Goal: Information Seeking & Learning: Understand process/instructions

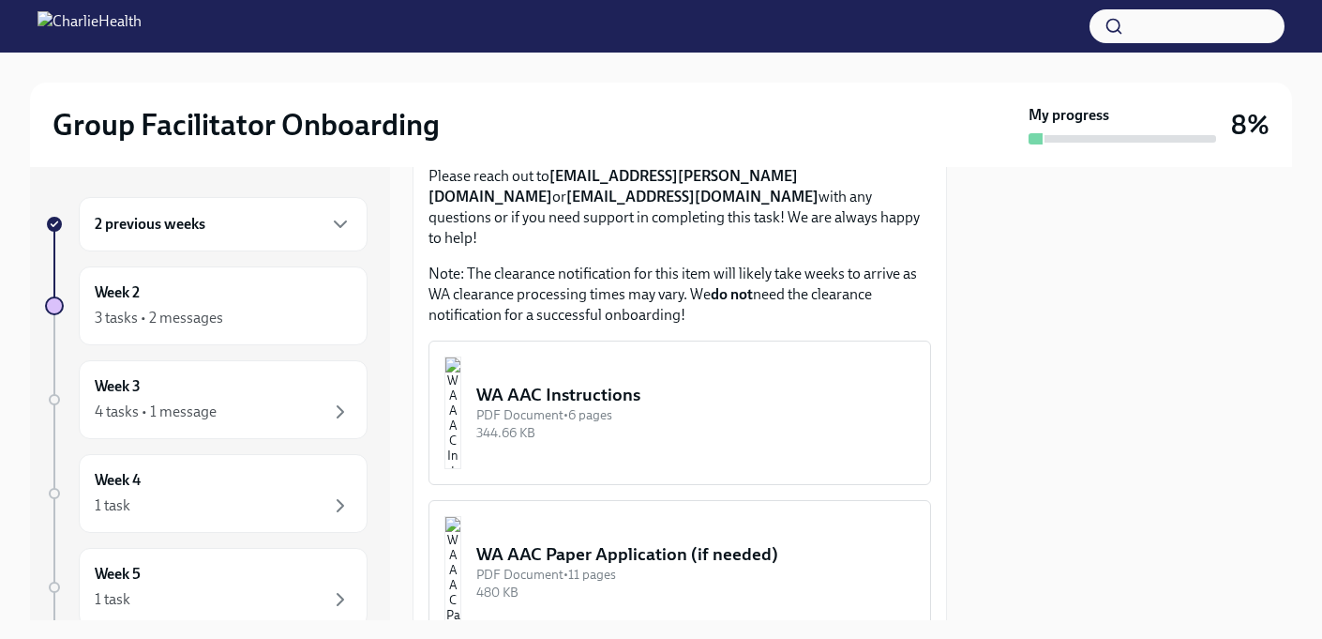
scroll to position [1663, 0]
click at [722, 405] on div "PDF Document • 6 pages" at bounding box center [695, 414] width 439 height 18
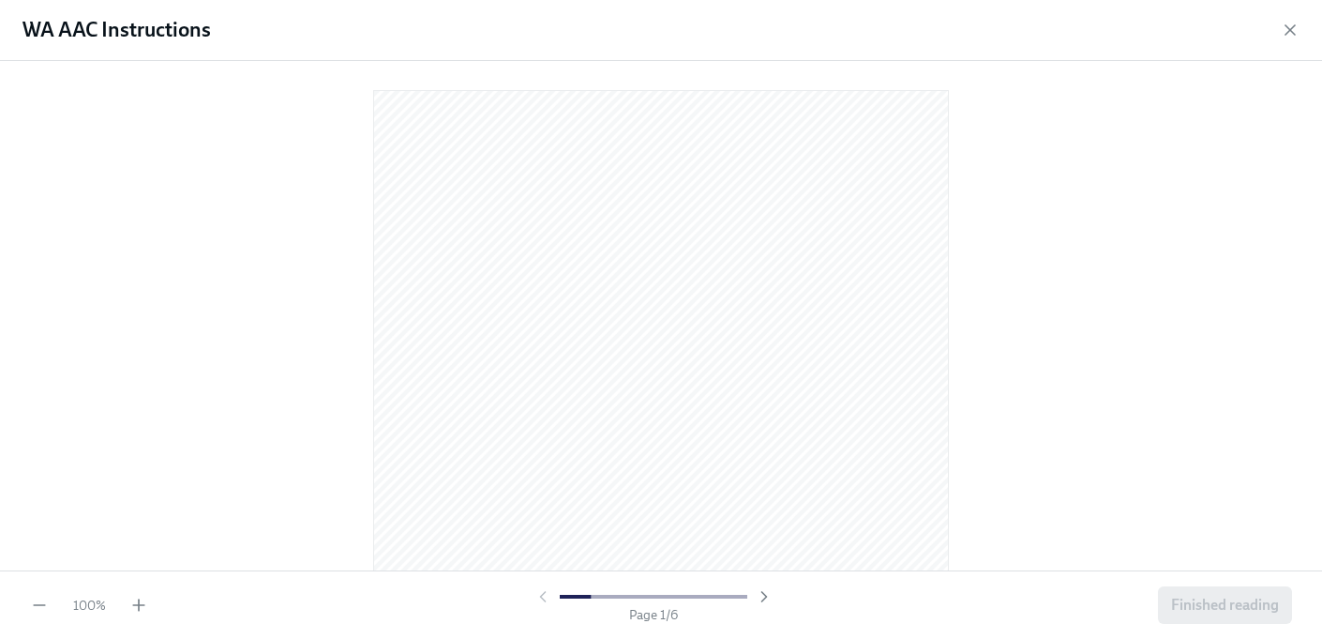
scroll to position [4, 0]
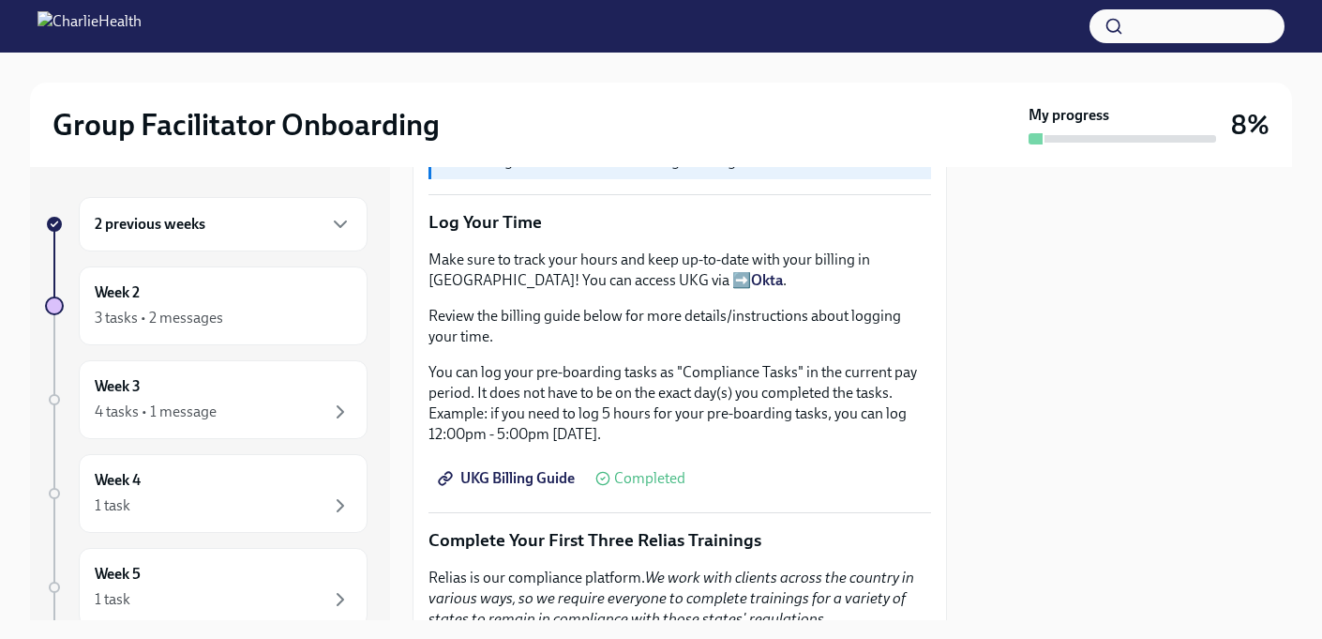
scroll to position [1623, 0]
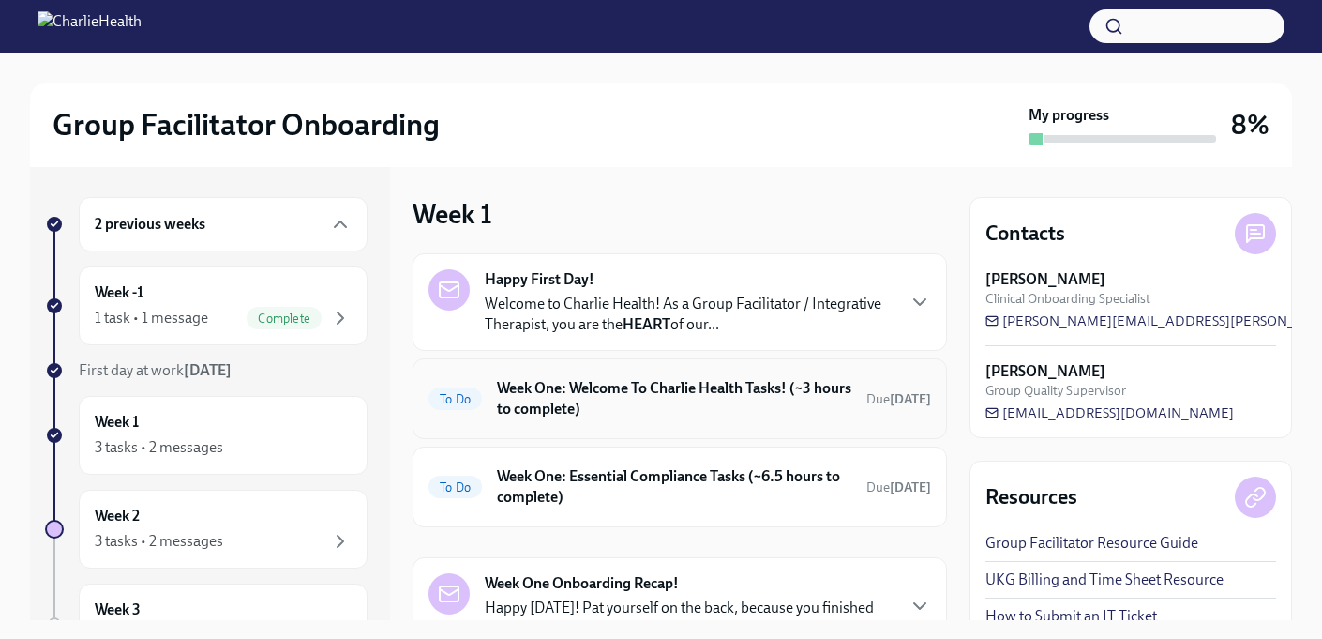
click at [517, 415] on h6 "Week One: Welcome To Charlie Health Tasks! (~3 hours to complete)" at bounding box center [674, 398] width 354 height 41
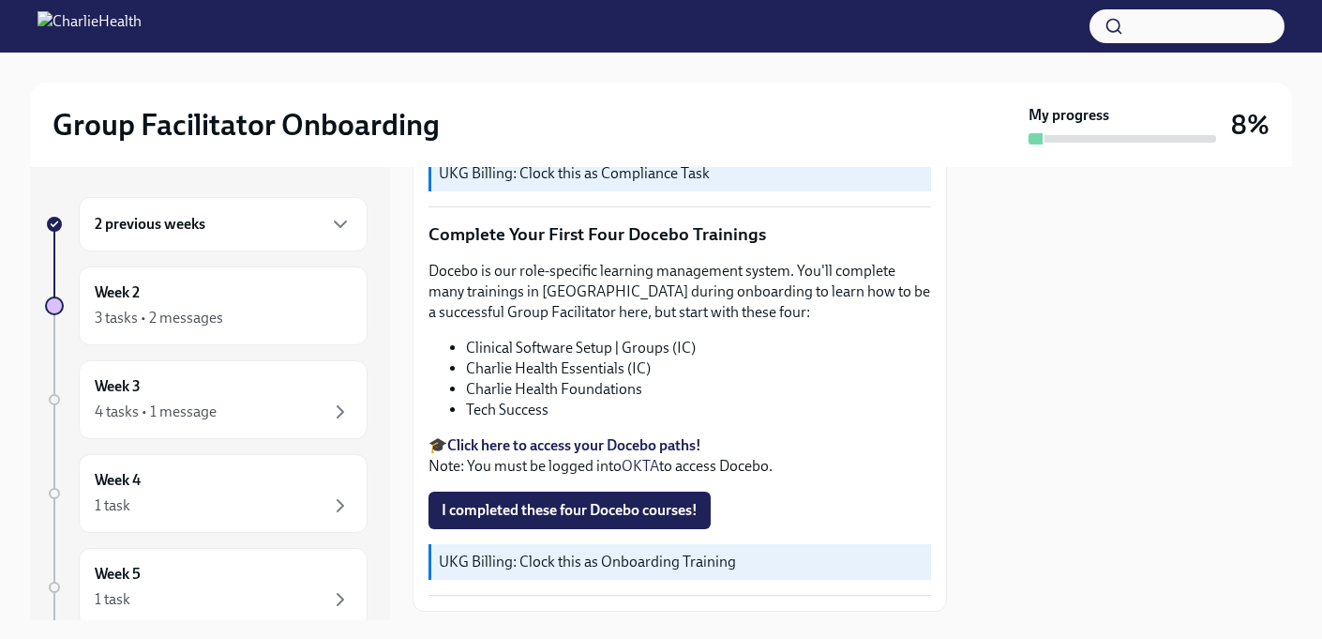
scroll to position [2481, 0]
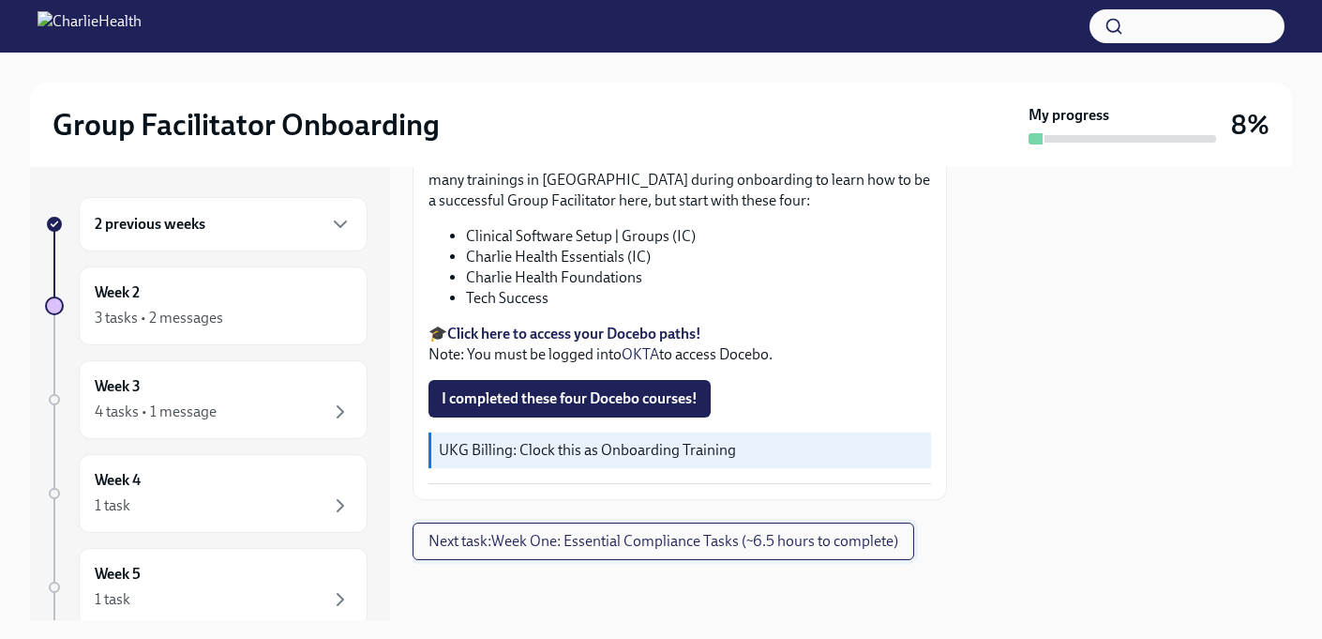
click at [554, 549] on span "Next task : Week One: Essential Compliance Tasks (~6.5 hours to complete)" at bounding box center [664, 541] width 470 height 19
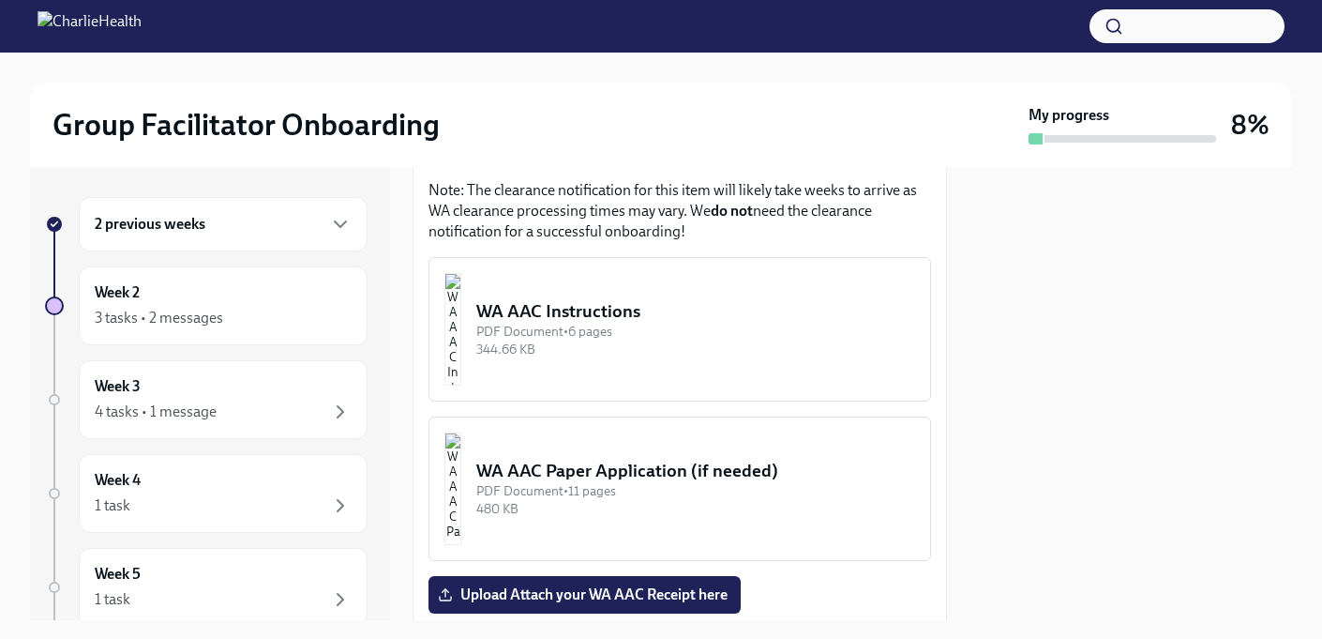
scroll to position [1742, 0]
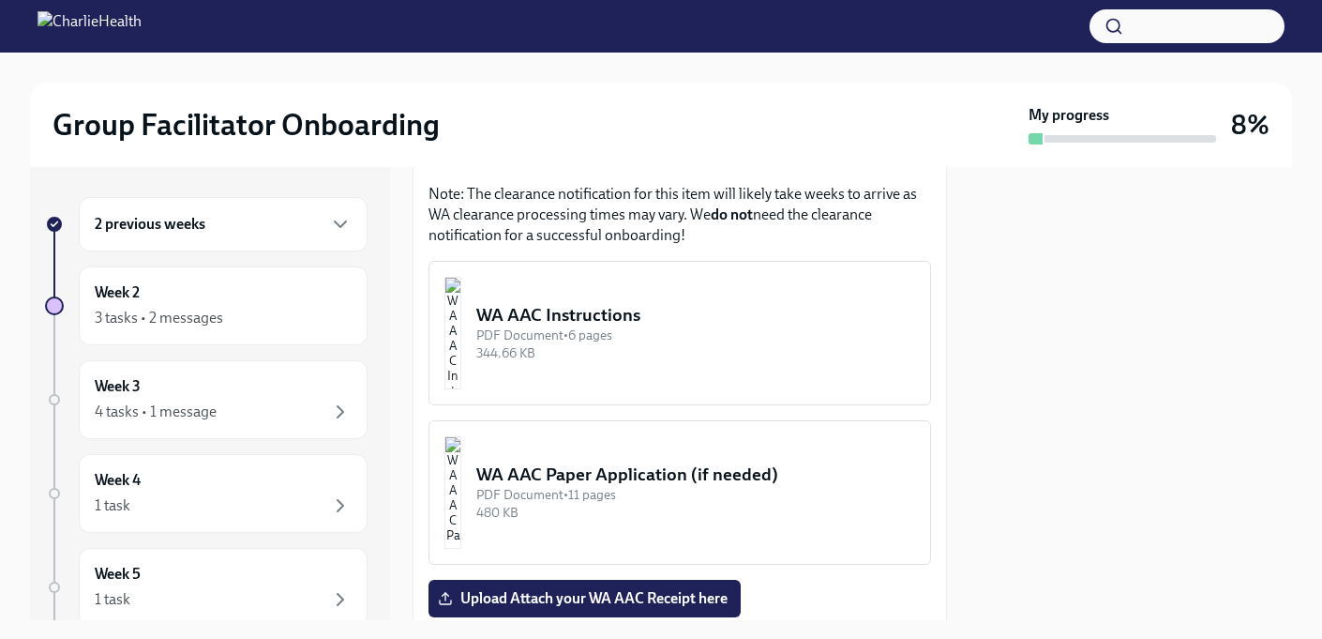
click at [602, 344] on div "344.66 KB" at bounding box center [695, 353] width 439 height 18
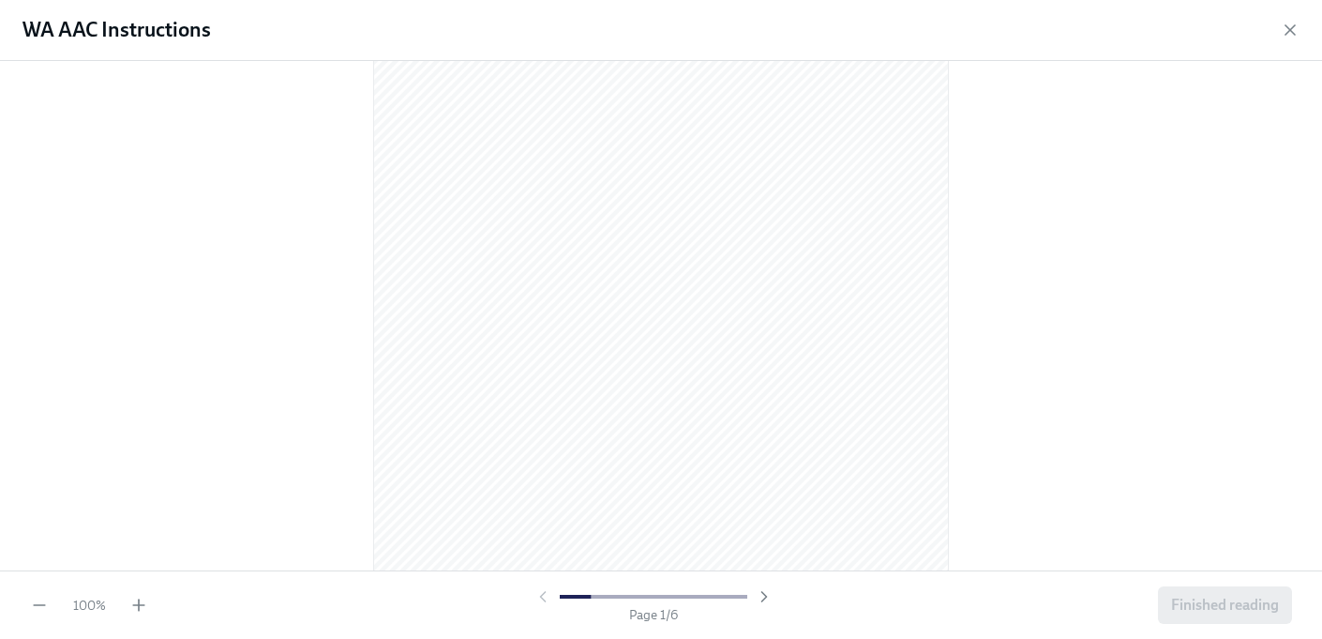
scroll to position [192, 0]
click at [757, 598] on icon "button" at bounding box center [764, 596] width 19 height 19
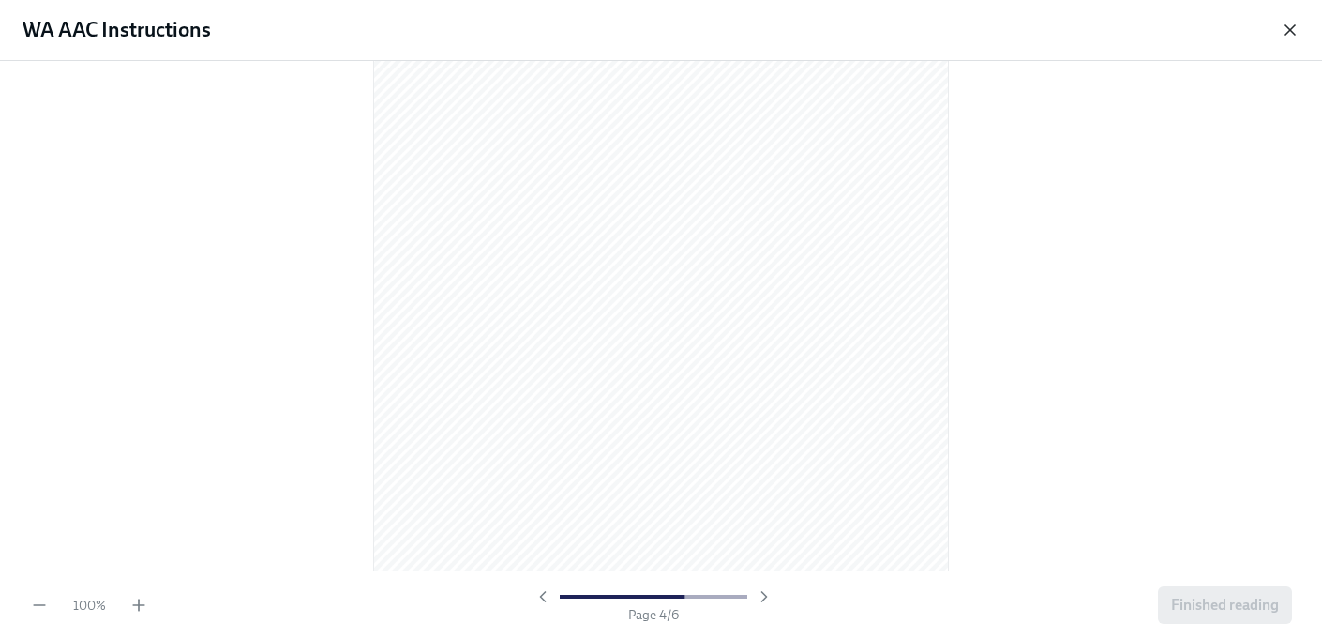
click at [1291, 33] on icon "button" at bounding box center [1290, 30] width 19 height 19
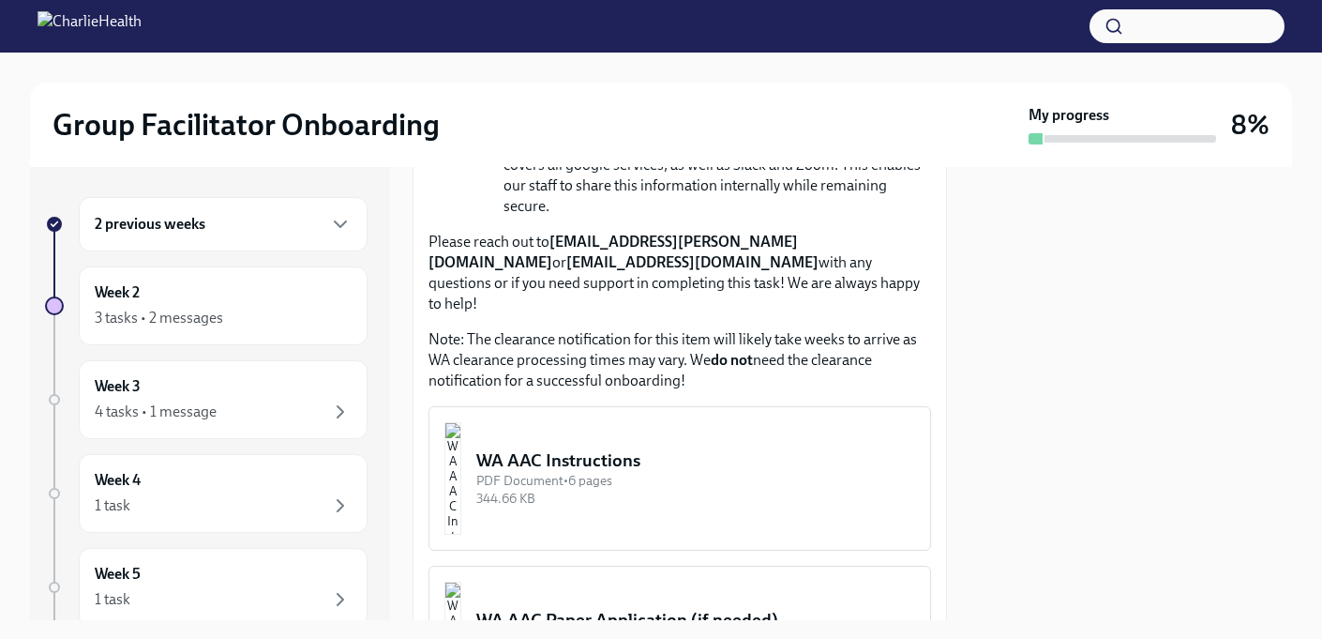
scroll to position [1555, 0]
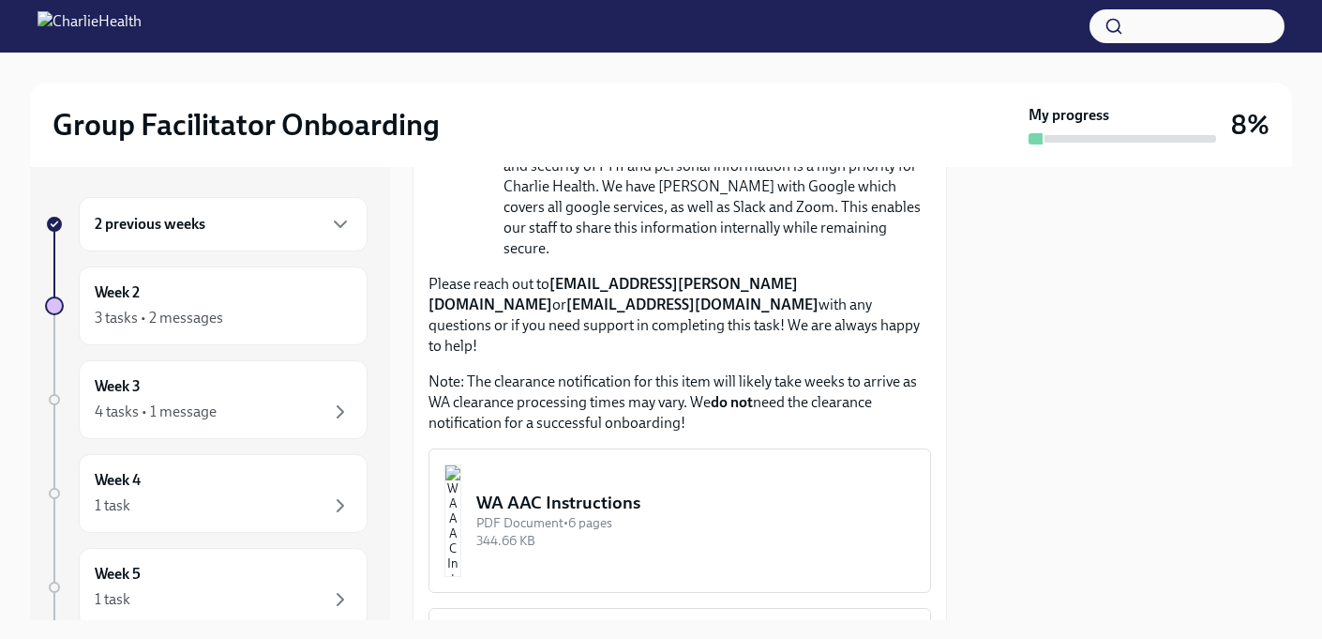
click at [752, 448] on button "WA AAC Instructions PDF Document • 6 pages 344.66 KB" at bounding box center [680, 520] width 503 height 144
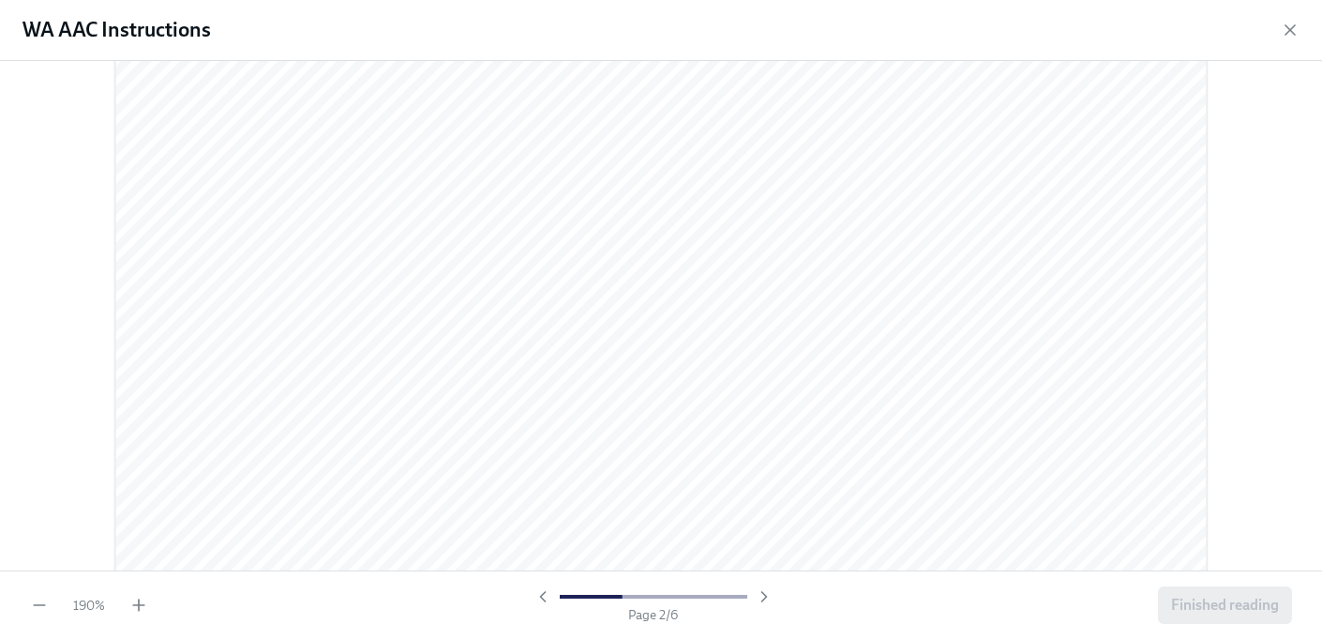
scroll to position [1559, 0]
click at [367, 311] on div at bounding box center [661, 315] width 1322 height 509
click at [1286, 37] on icon "button" at bounding box center [1290, 30] width 19 height 19
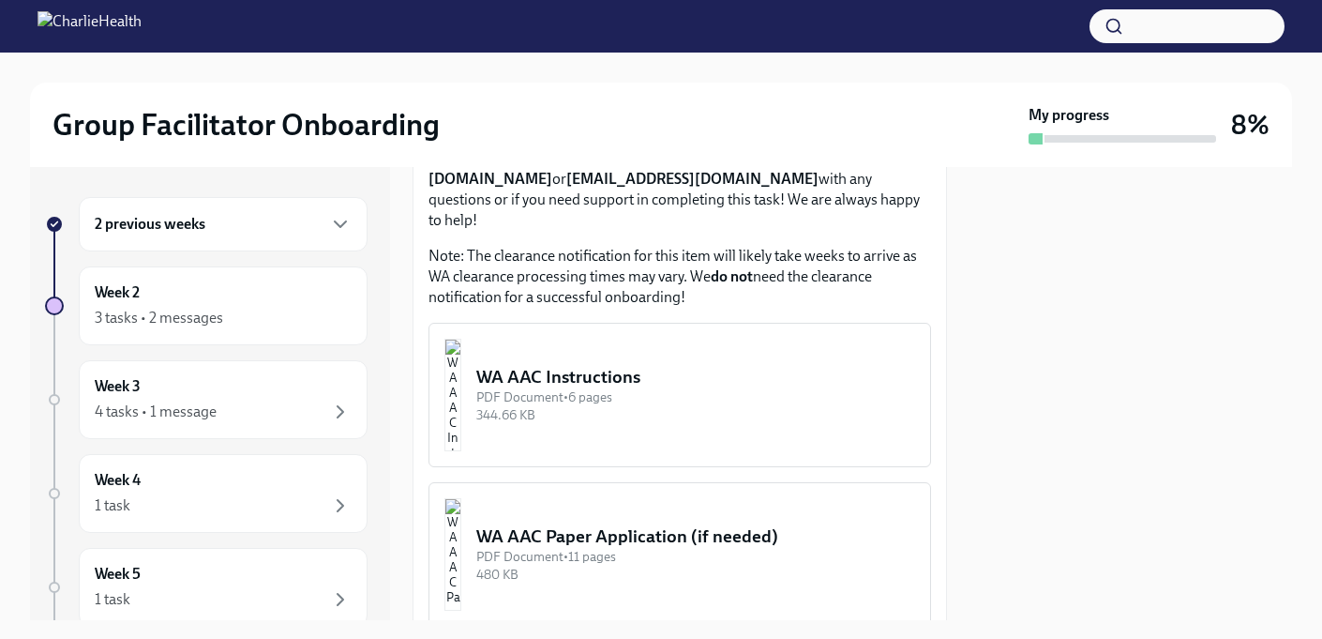
scroll to position [1681, 0]
click at [646, 405] on div "344.66 KB" at bounding box center [695, 414] width 439 height 18
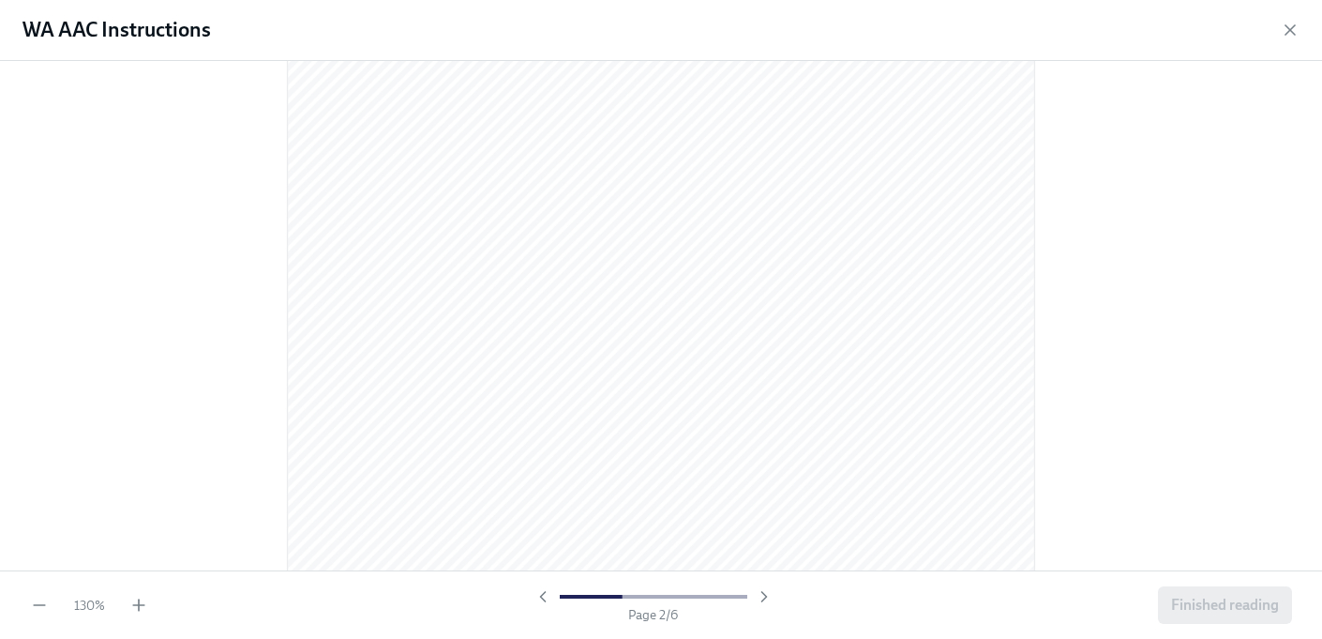
scroll to position [1195, 0]
click at [1275, 31] on div "WA AAC Instructions" at bounding box center [661, 30] width 1322 height 61
click at [1288, 32] on icon "button" at bounding box center [1290, 30] width 19 height 19
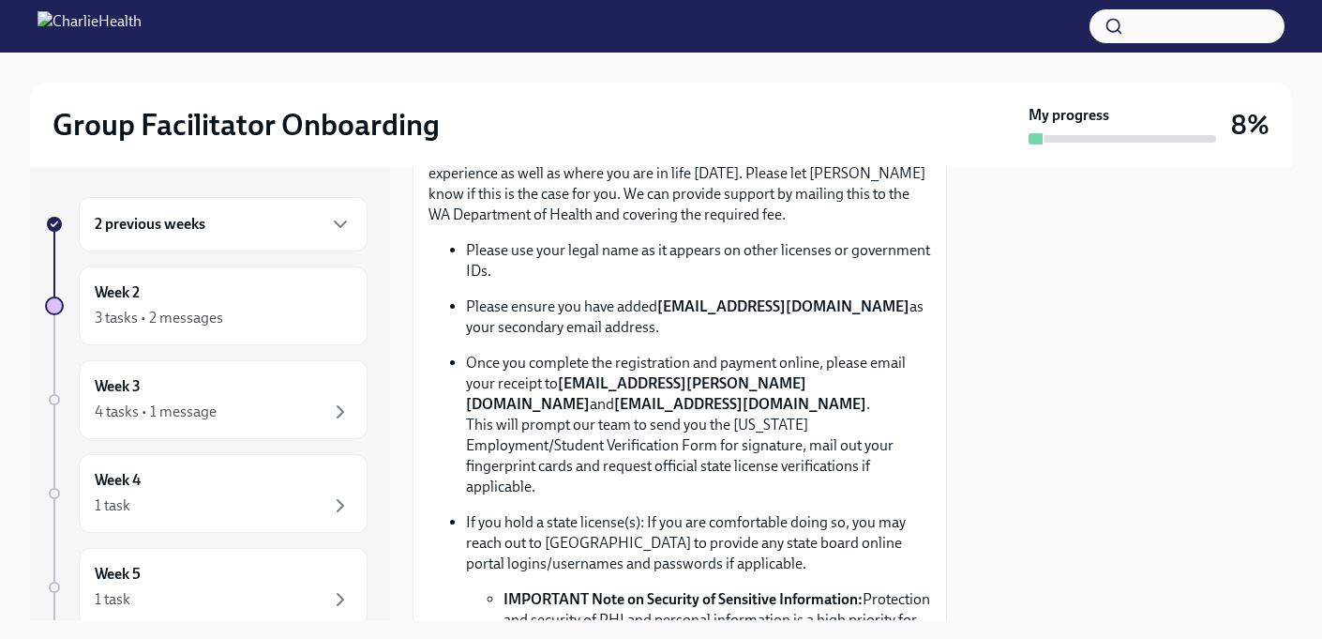
scroll to position [1099, 0]
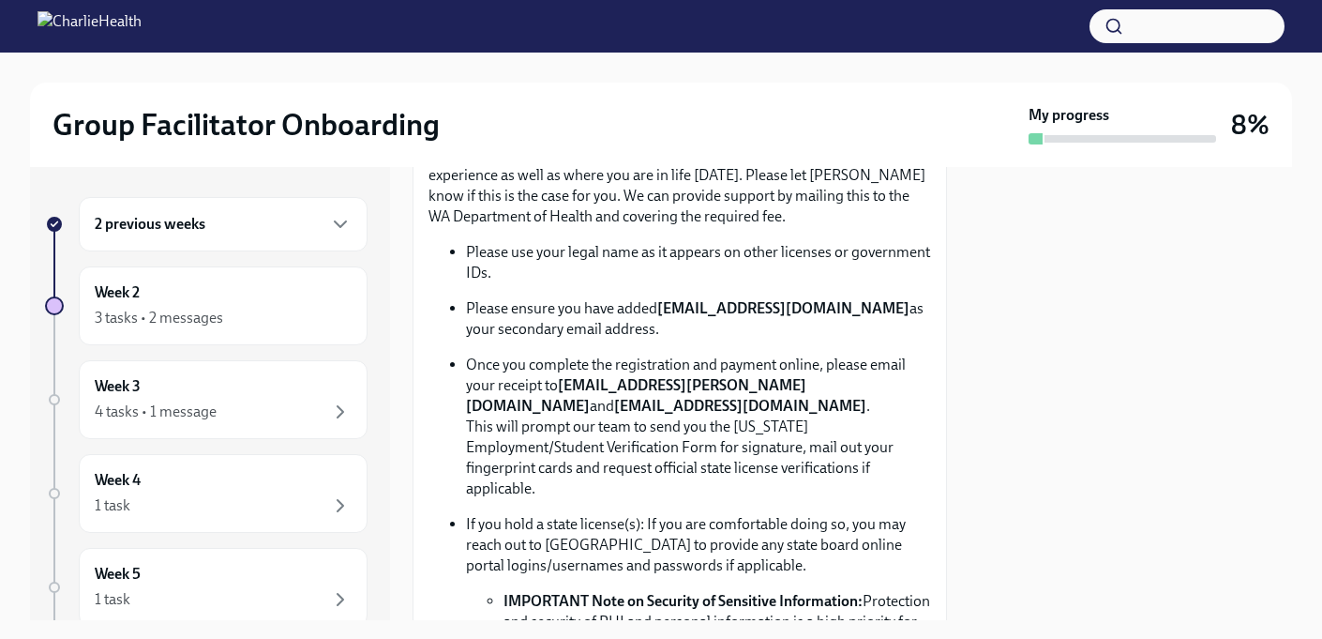
drag, startPoint x: 664, startPoint y: 310, endPoint x: 802, endPoint y: 322, distance: 138.3
click at [802, 322] on p "Please ensure you have added newlicense@charliehealth.com as your secondary ema…" at bounding box center [698, 318] width 465 height 41
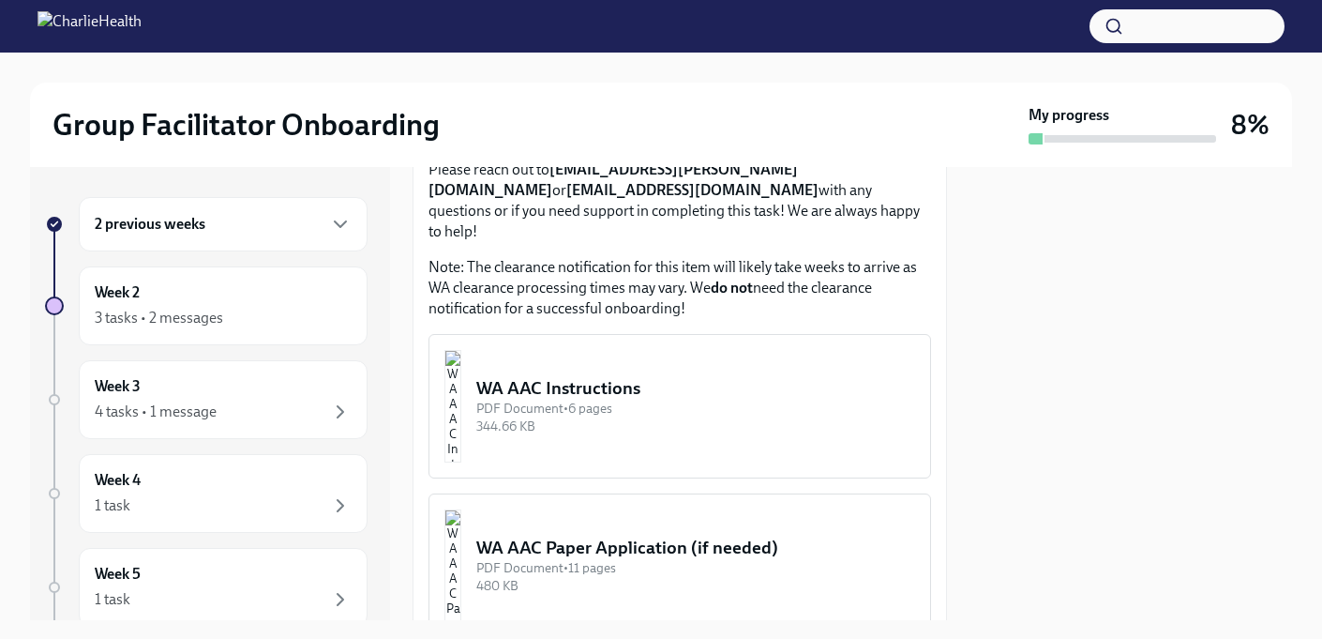
scroll to position [1766, 0]
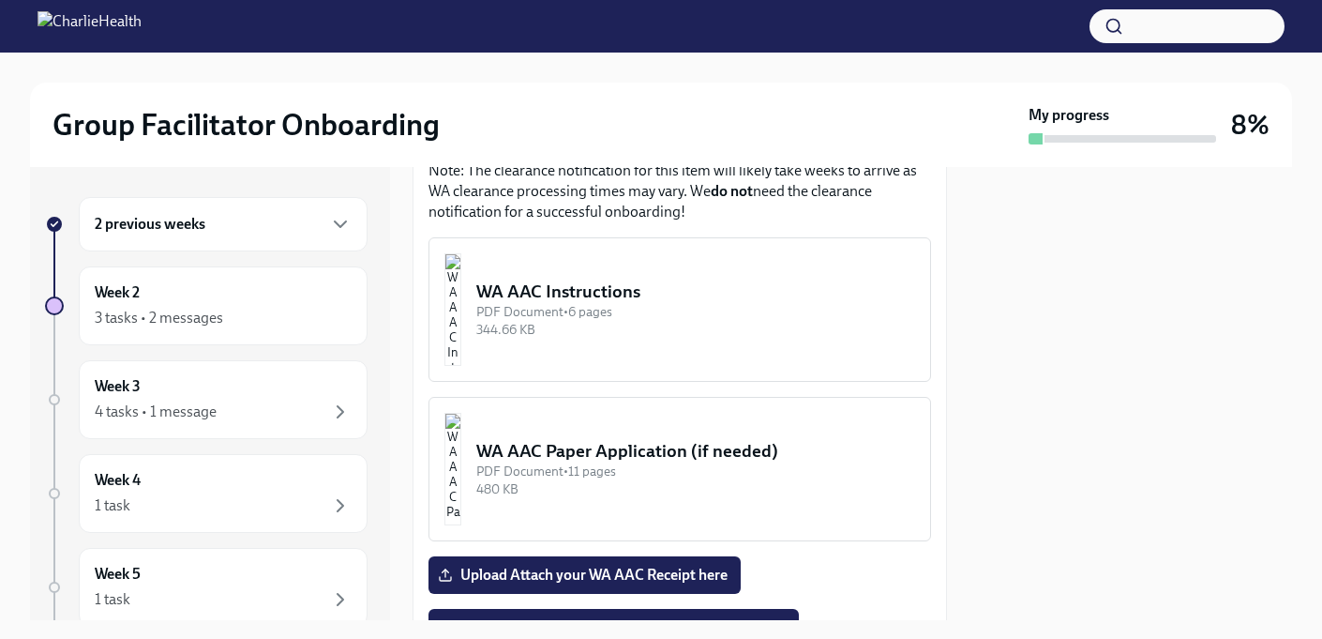
click at [725, 321] on div "344.66 KB" at bounding box center [695, 330] width 439 height 18
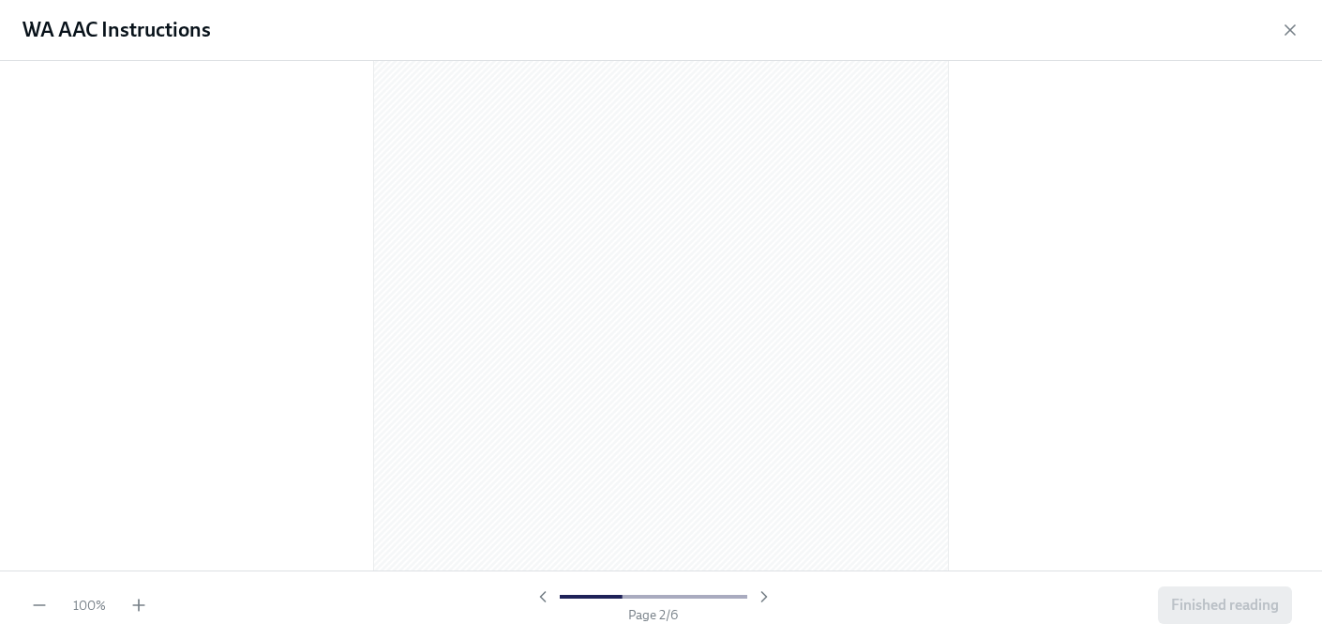
scroll to position [976, 0]
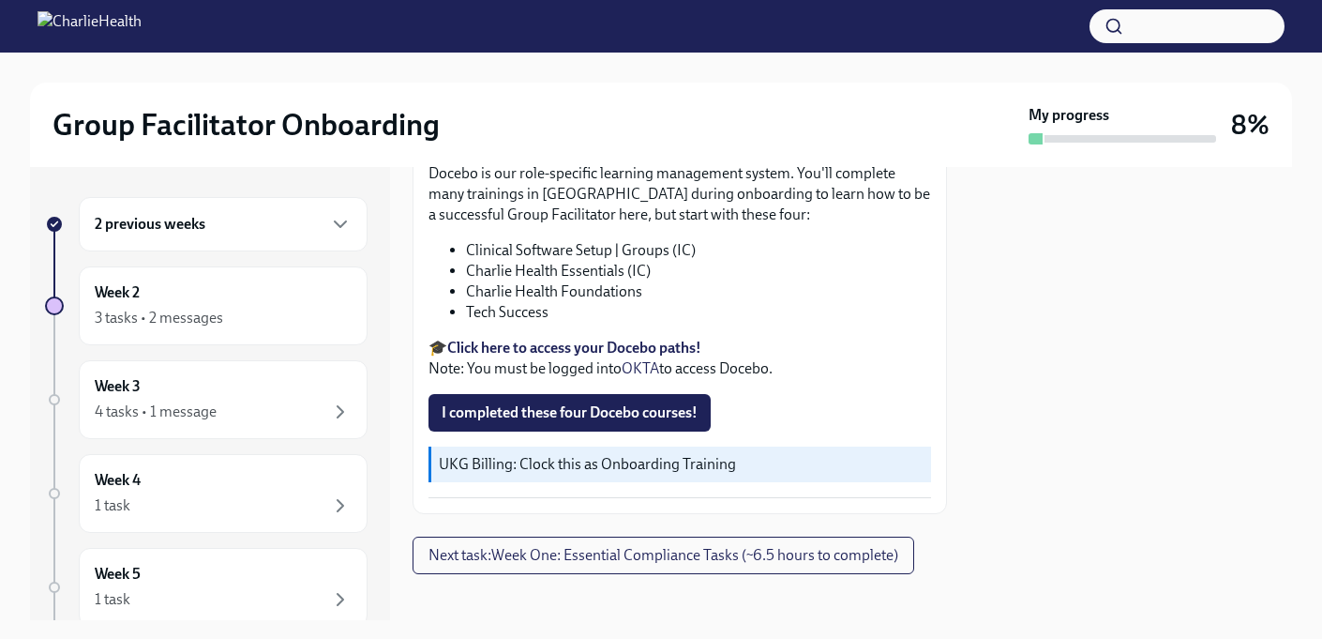
scroll to position [2481, 0]
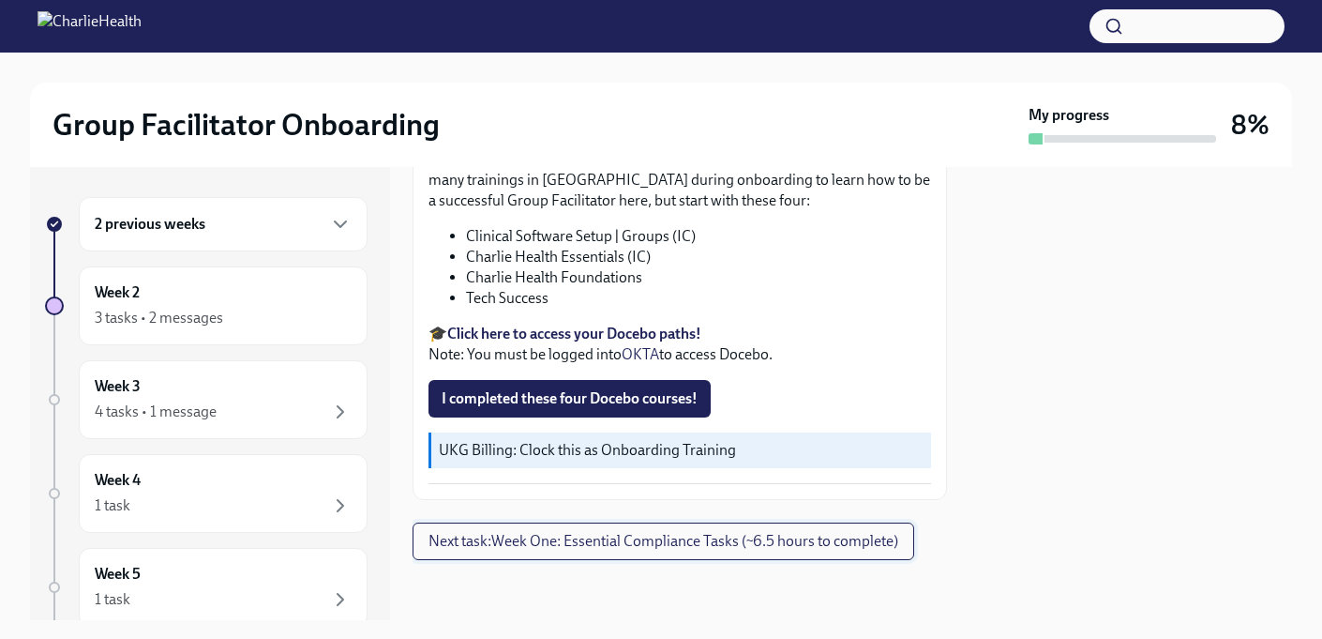
click at [521, 537] on span "Next task : Week One: Essential Compliance Tasks (~6.5 hours to complete)" at bounding box center [664, 541] width 470 height 19
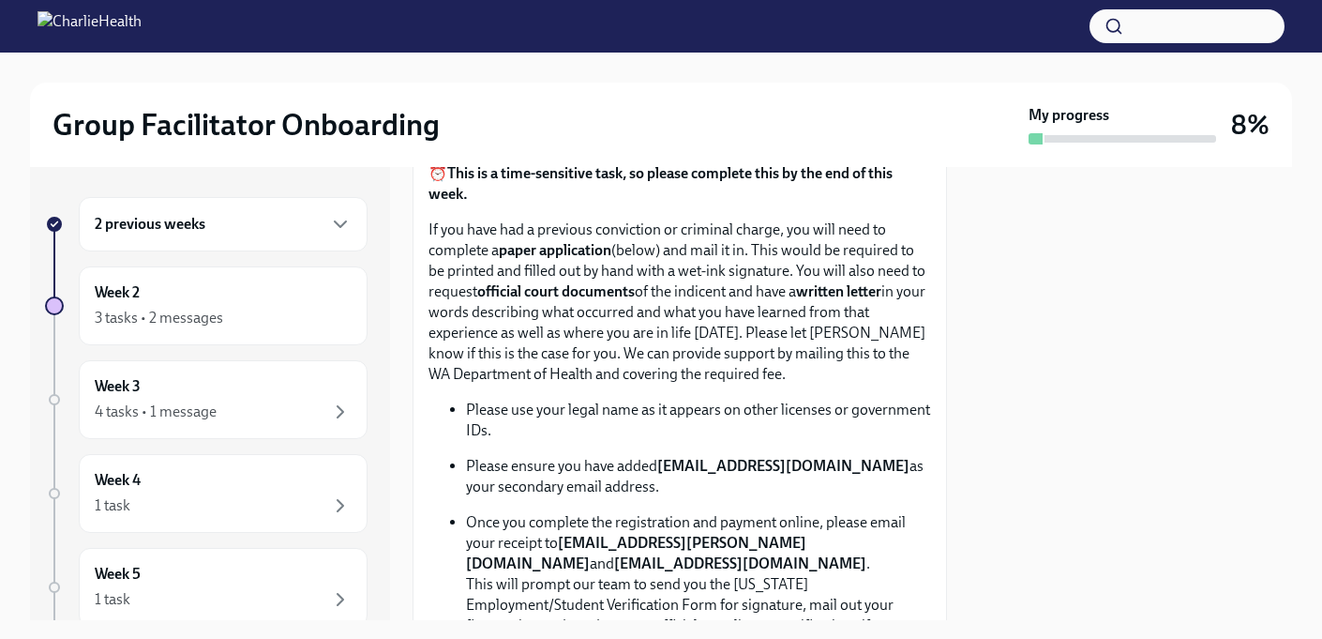
scroll to position [967, 0]
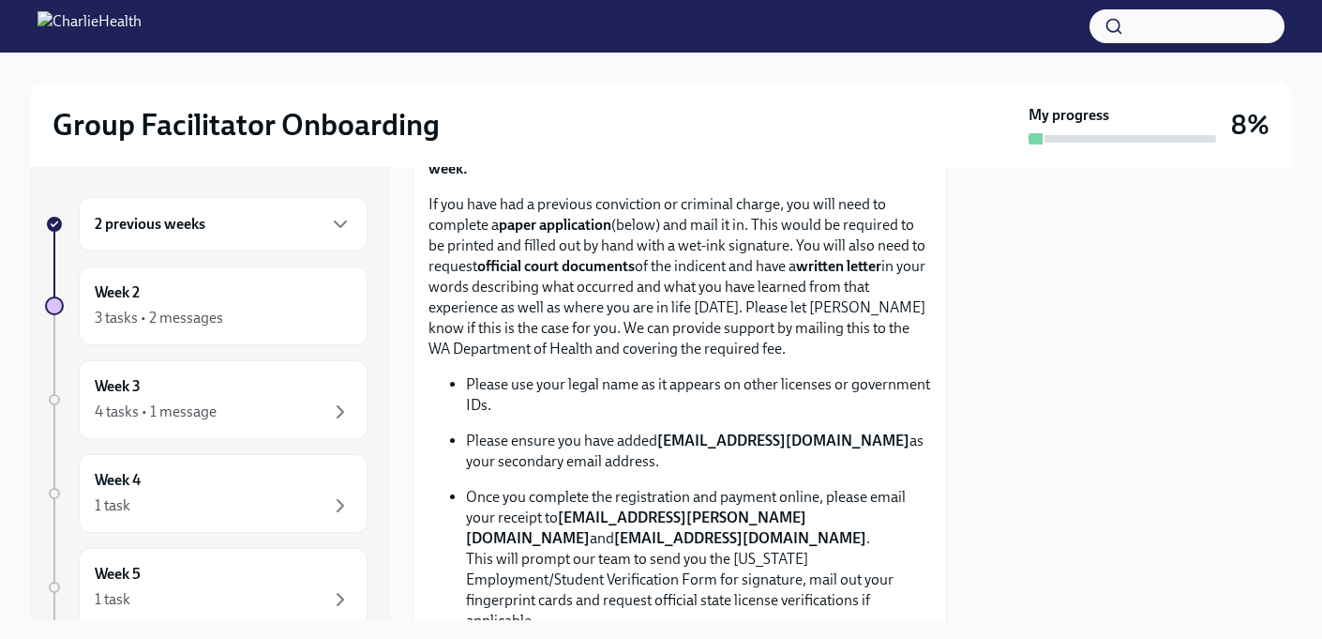
click at [662, 441] on strong "newlicense@charliehealth.com" at bounding box center [783, 440] width 252 height 18
drag, startPoint x: 662, startPoint y: 441, endPoint x: 865, endPoint y: 442, distance: 202.5
click at [865, 442] on strong "newlicense@charliehealth.com" at bounding box center [783, 440] width 252 height 18
copy strong "newlicense@charliehealth.com"
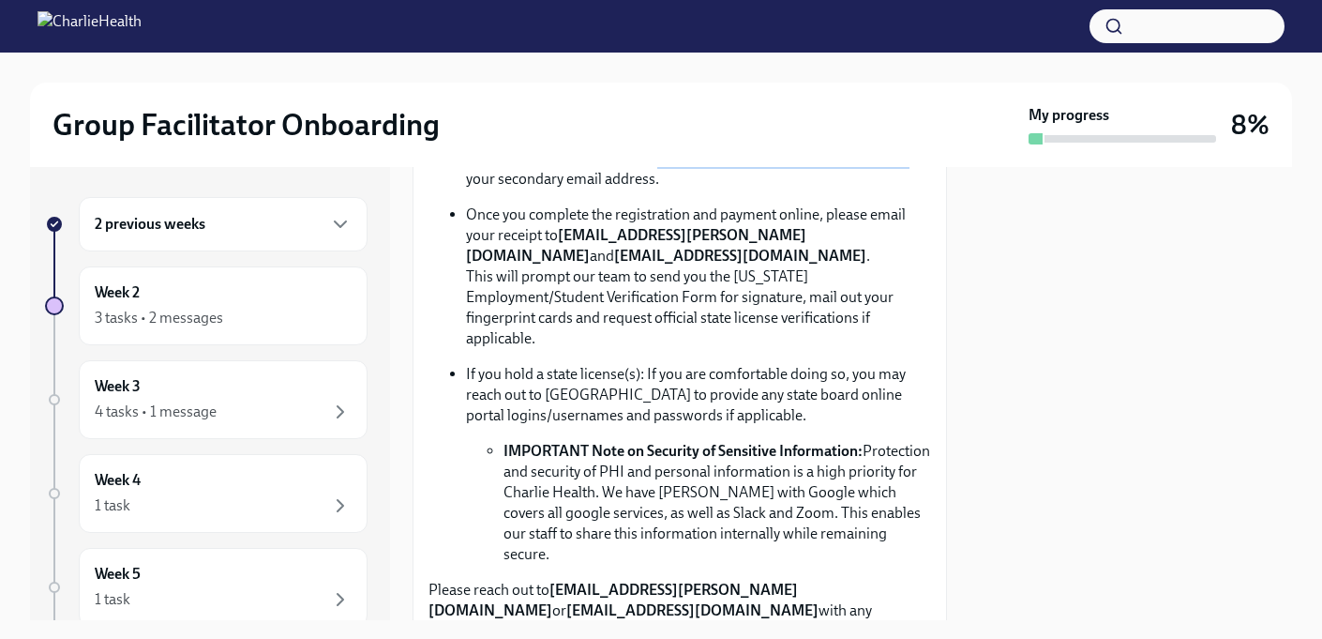
scroll to position [1252, 0]
